Goal: Task Accomplishment & Management: Complete application form

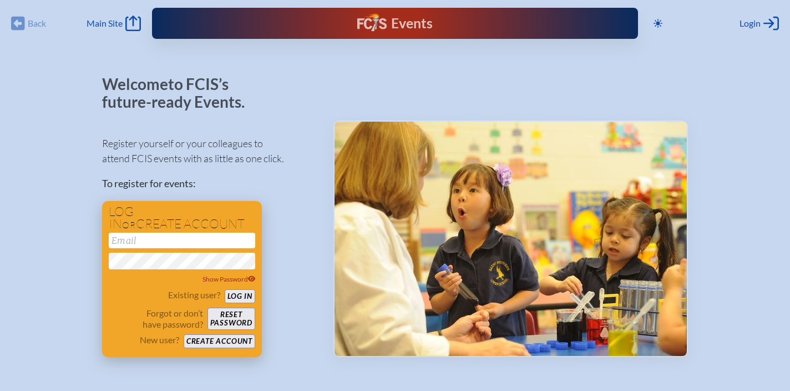
click at [236, 315] on button "Reset password" at bounding box center [232, 318] width 48 height 22
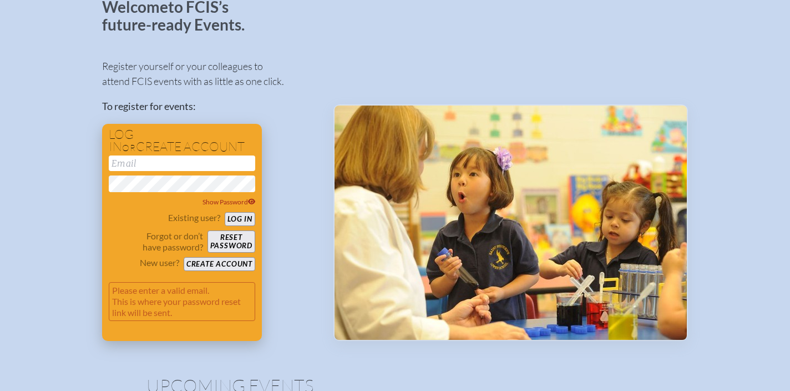
scroll to position [80, 0]
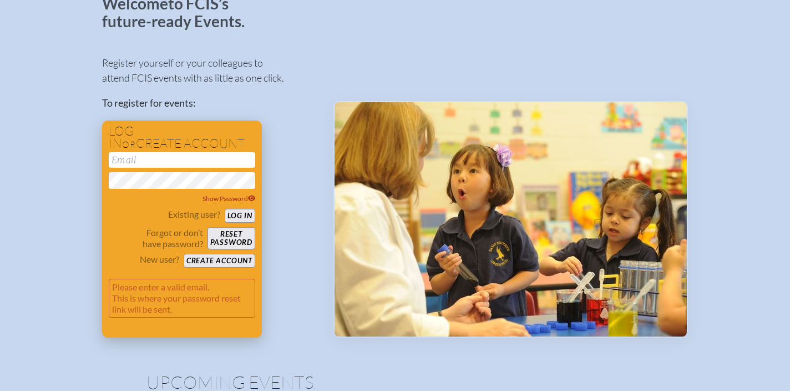
click at [199, 160] on input "email" at bounding box center [182, 160] width 147 height 16
type input "[EMAIL_ADDRESS][DOMAIN_NAME]"
click at [242, 238] on button "Reset password" at bounding box center [232, 238] width 48 height 22
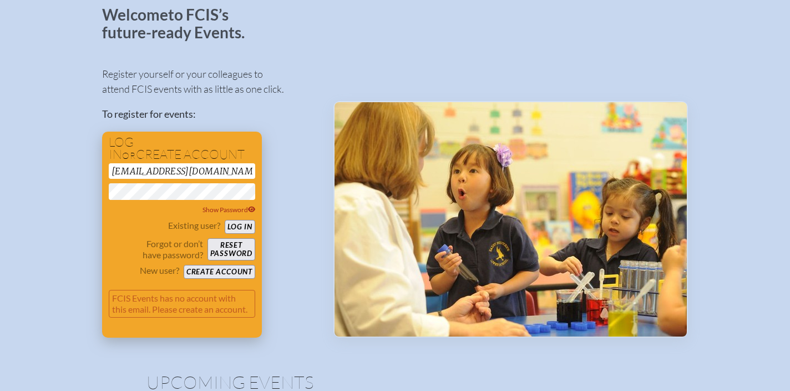
click at [207, 273] on button "Create account" at bounding box center [220, 272] width 72 height 14
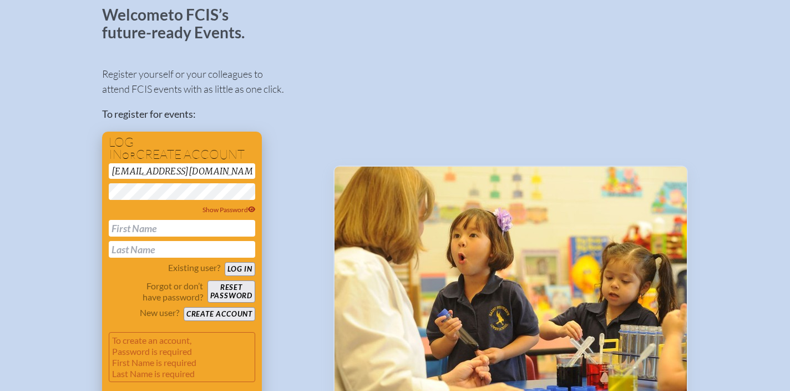
click at [173, 227] on input "text" at bounding box center [182, 228] width 147 height 17
type input "Chelsea"
type input "[PERSON_NAME]"
click at [245, 270] on button "Log in" at bounding box center [240, 269] width 31 height 14
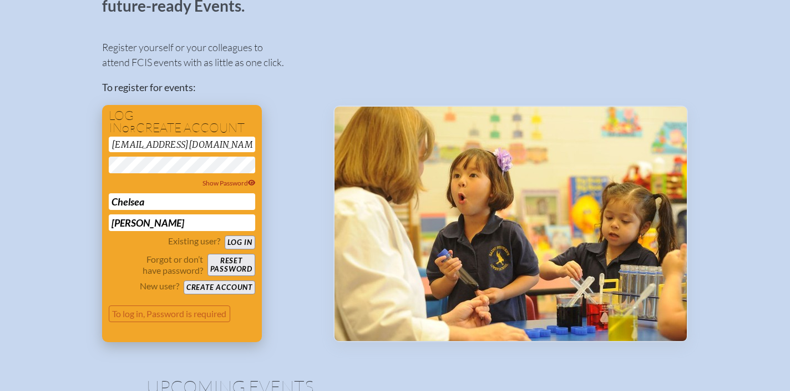
click at [240, 288] on button "Create account" at bounding box center [220, 287] width 72 height 14
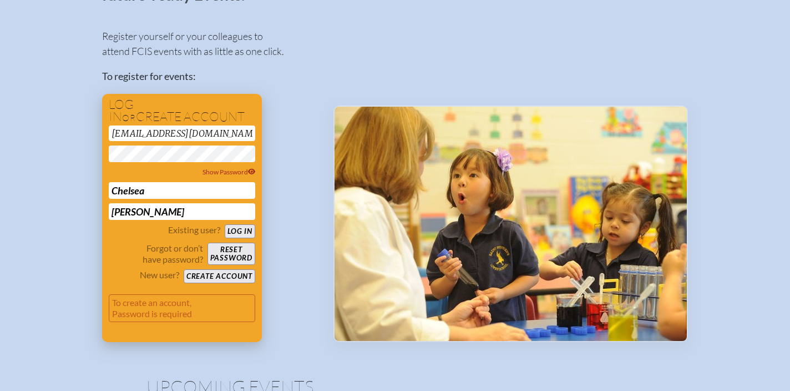
click at [235, 276] on button "Create account" at bounding box center [220, 276] width 72 height 14
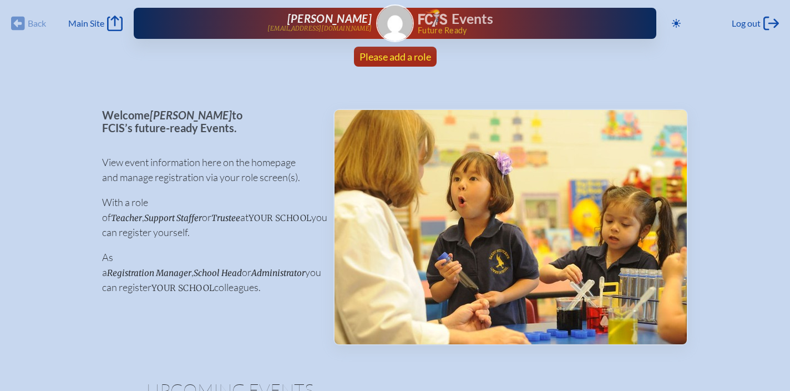
click at [417, 56] on span "Please add a role" at bounding box center [396, 57] width 72 height 12
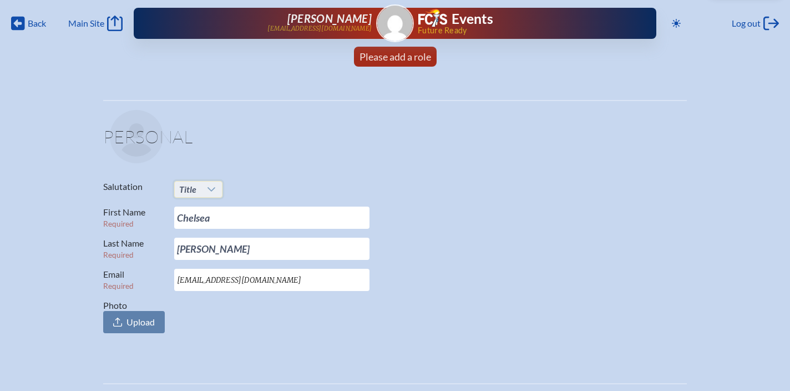
click at [198, 191] on span "Title" at bounding box center [188, 189] width 26 height 16
click at [198, 256] on li "Ms." at bounding box center [198, 257] width 48 height 16
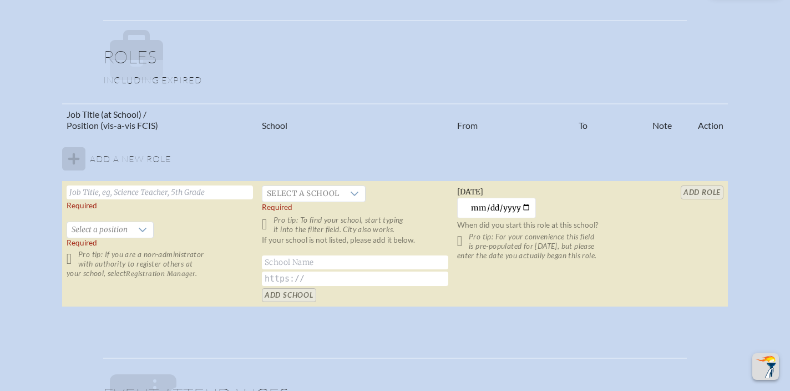
scroll to position [628, 0]
click at [158, 193] on input "text" at bounding box center [160, 193] width 186 height 14
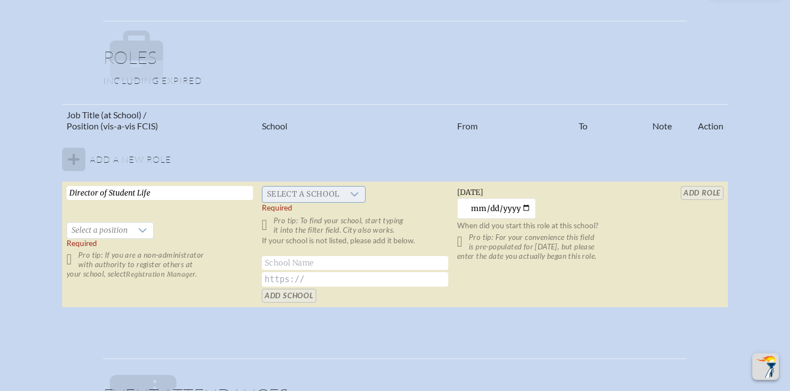
type input "Director of Student Life"
click at [294, 196] on span "Select a school" at bounding box center [304, 194] width 82 height 16
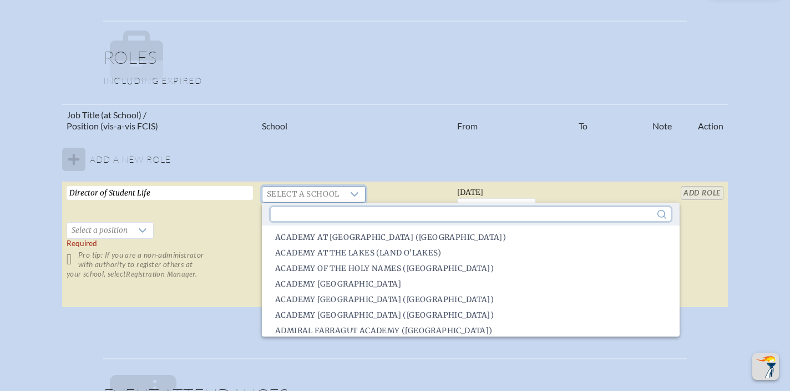
click at [302, 219] on input "text" at bounding box center [471, 214] width 400 height 14
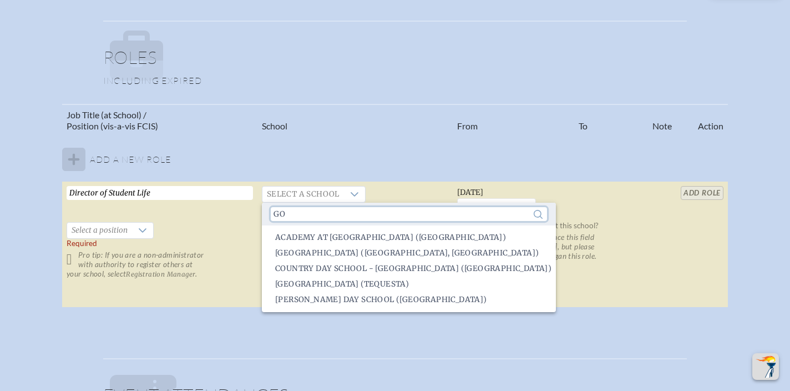
type input "g"
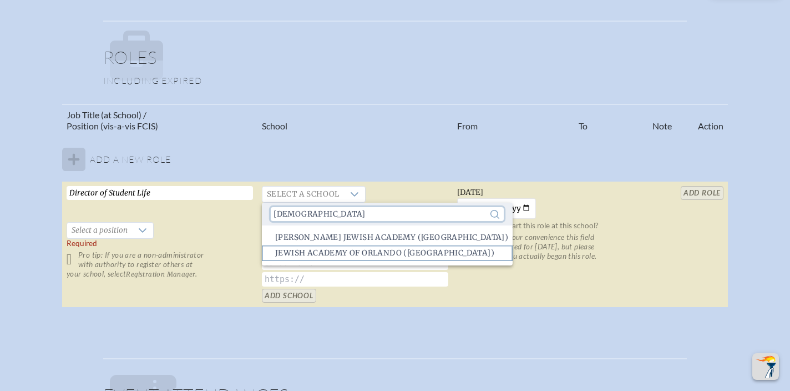
type input "[DEMOGRAPHIC_DATA]"
click at [335, 254] on span "Jewish Academy of Orlando ([GEOGRAPHIC_DATA])" at bounding box center [384, 253] width 219 height 11
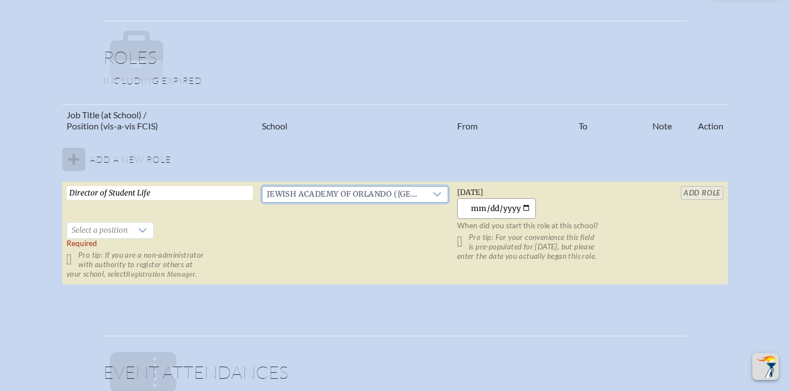
click at [528, 207] on input "[DATE]" at bounding box center [496, 208] width 79 height 21
type input "[DATE]"
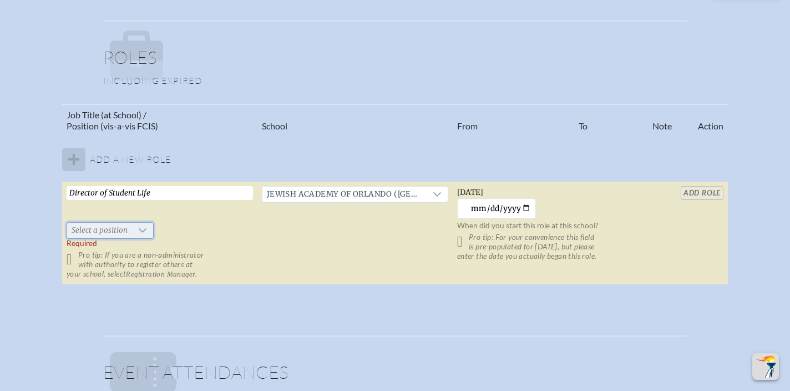
click at [102, 233] on span "Select a position" at bounding box center [99, 231] width 65 height 16
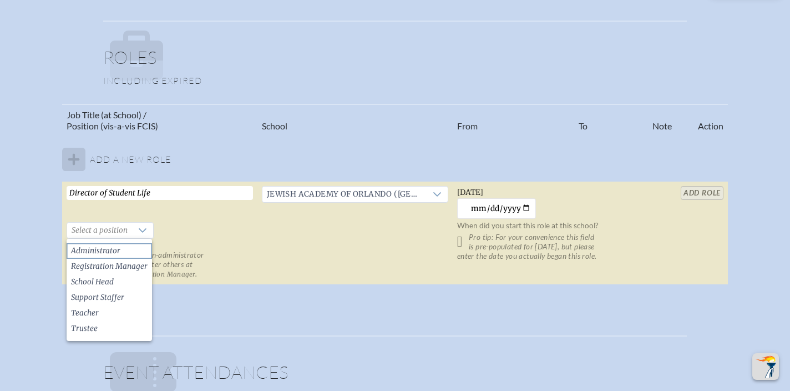
click at [113, 251] on span "Administrator" at bounding box center [95, 250] width 49 height 11
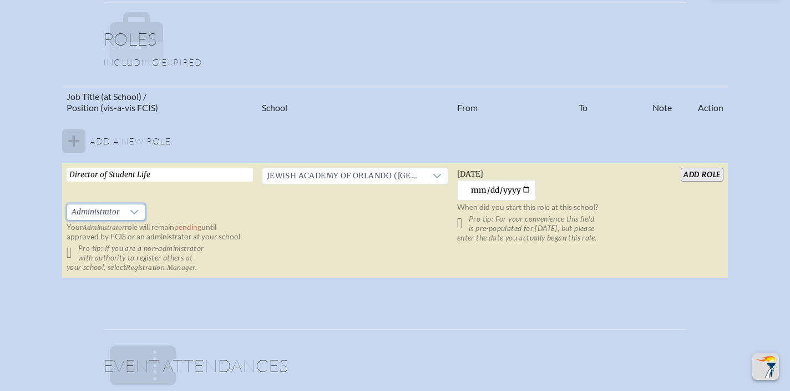
scroll to position [644, 0]
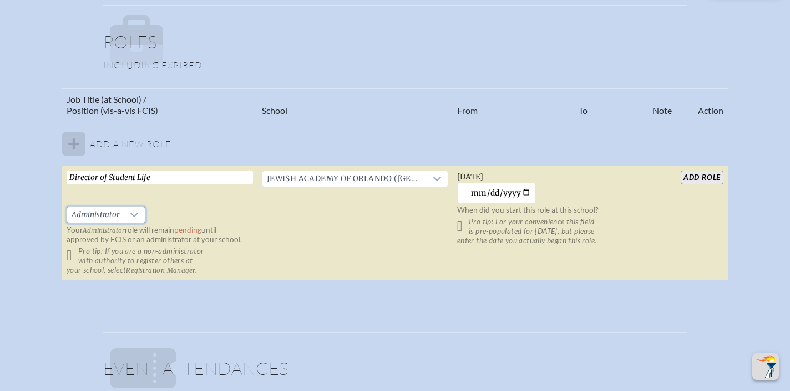
click at [158, 175] on input "Director of Student Life" at bounding box center [160, 177] width 186 height 14
drag, startPoint x: 158, startPoint y: 175, endPoint x: 70, endPoint y: 174, distance: 88.3
click at [70, 174] on input "Director of Student Life" at bounding box center [160, 177] width 186 height 14
type input "Director of Student Life"
click at [710, 176] on input "add Role" at bounding box center [702, 177] width 43 height 14
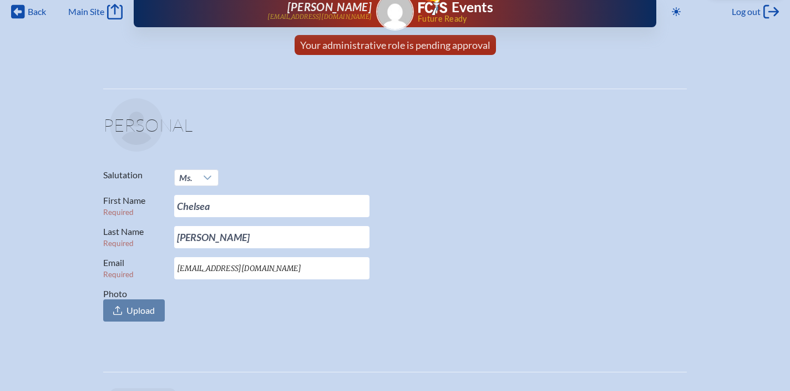
scroll to position [0, 0]
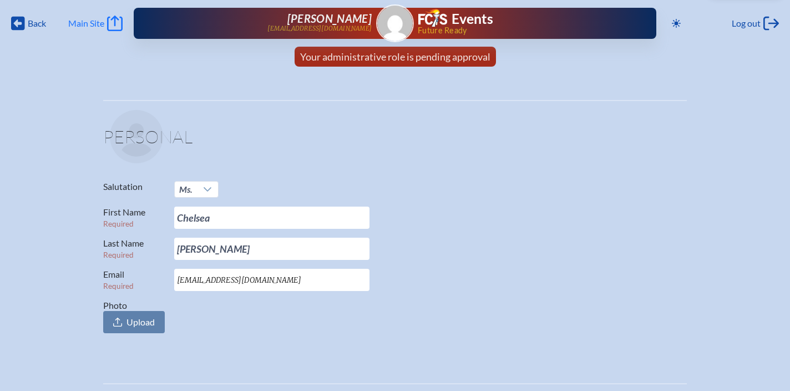
click at [96, 25] on span "Main Site" at bounding box center [86, 23] width 36 height 11
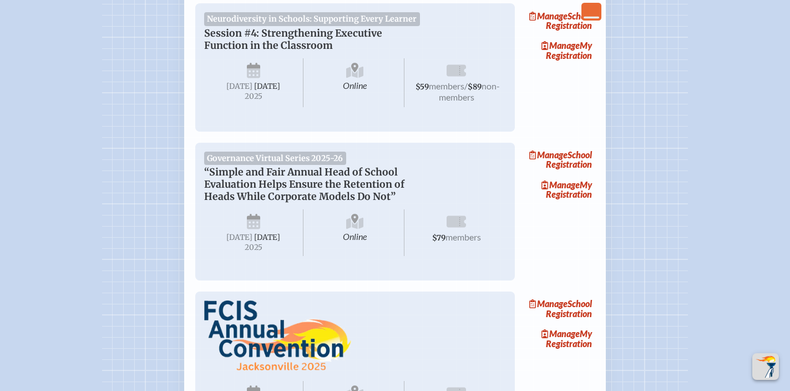
scroll to position [1548, 0]
